Goal: Check status

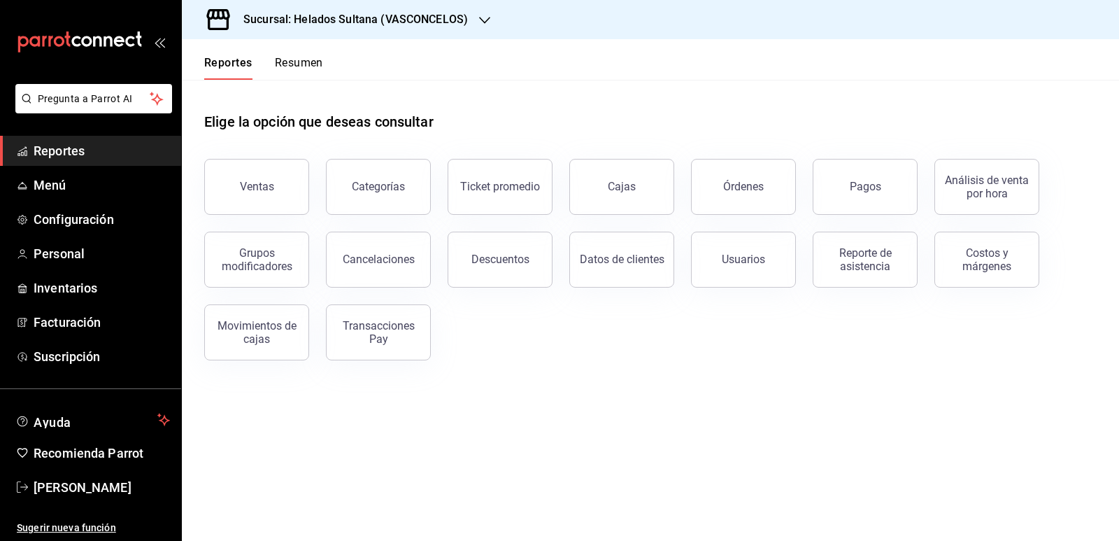
click at [303, 71] on button "Resumen" at bounding box center [299, 68] width 48 height 24
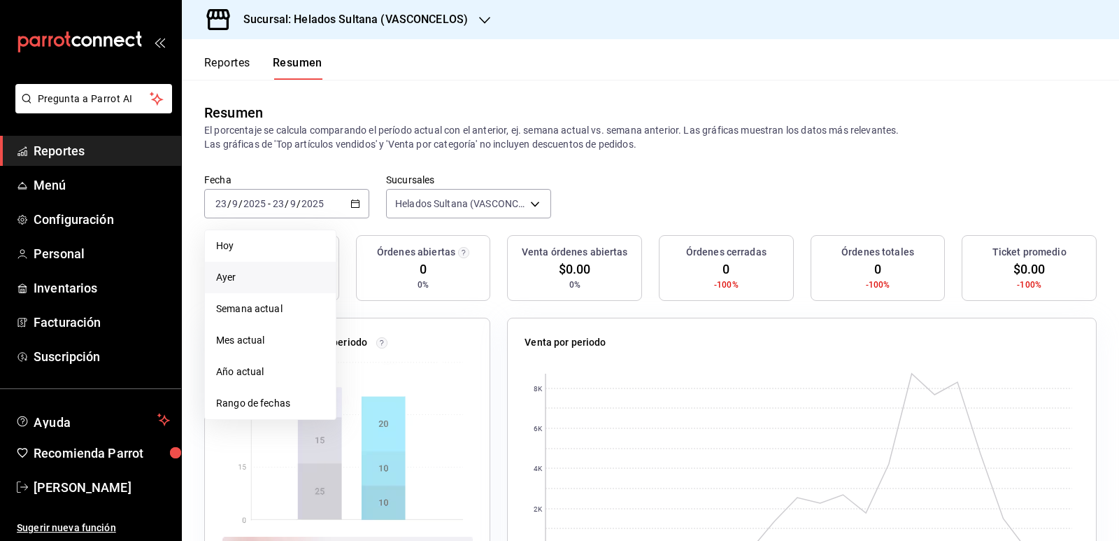
click at [253, 273] on span "Ayer" at bounding box center [270, 277] width 108 height 15
